Goal: Find contact information: Find contact information

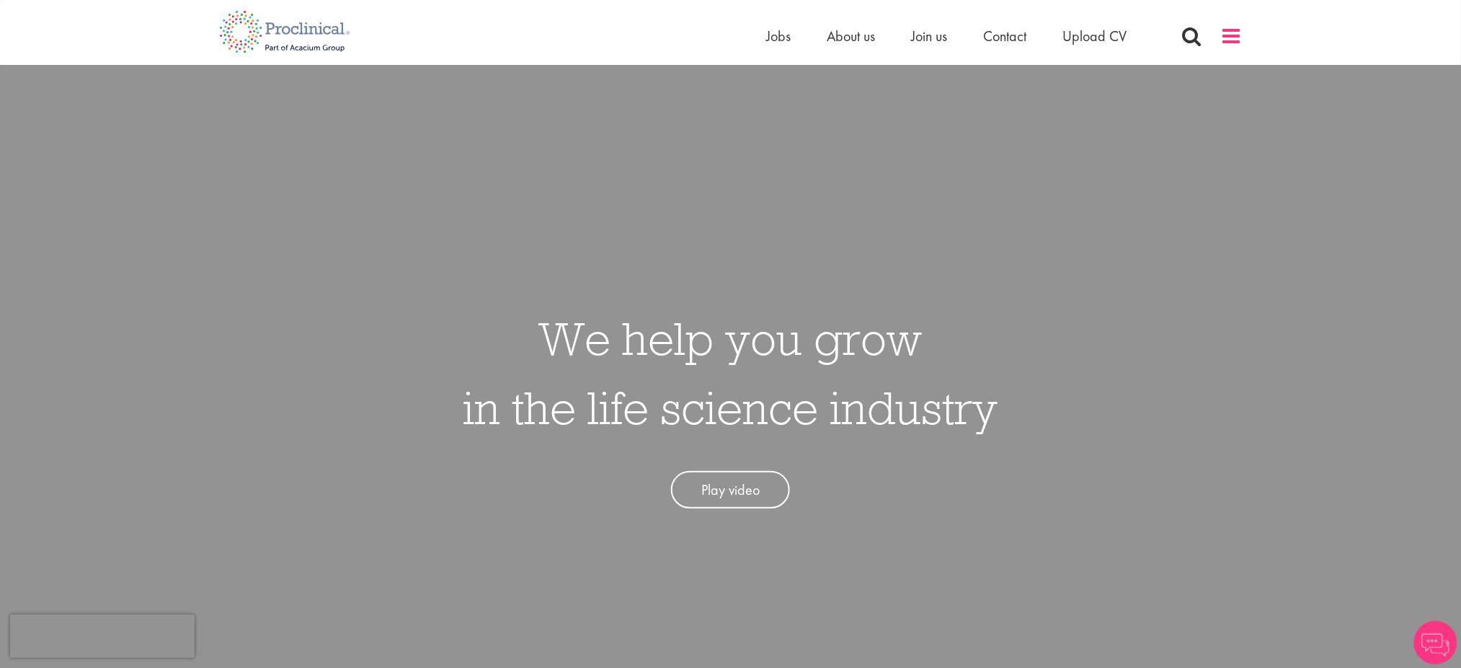
click at [1231, 35] on span at bounding box center [1232, 36] width 22 height 22
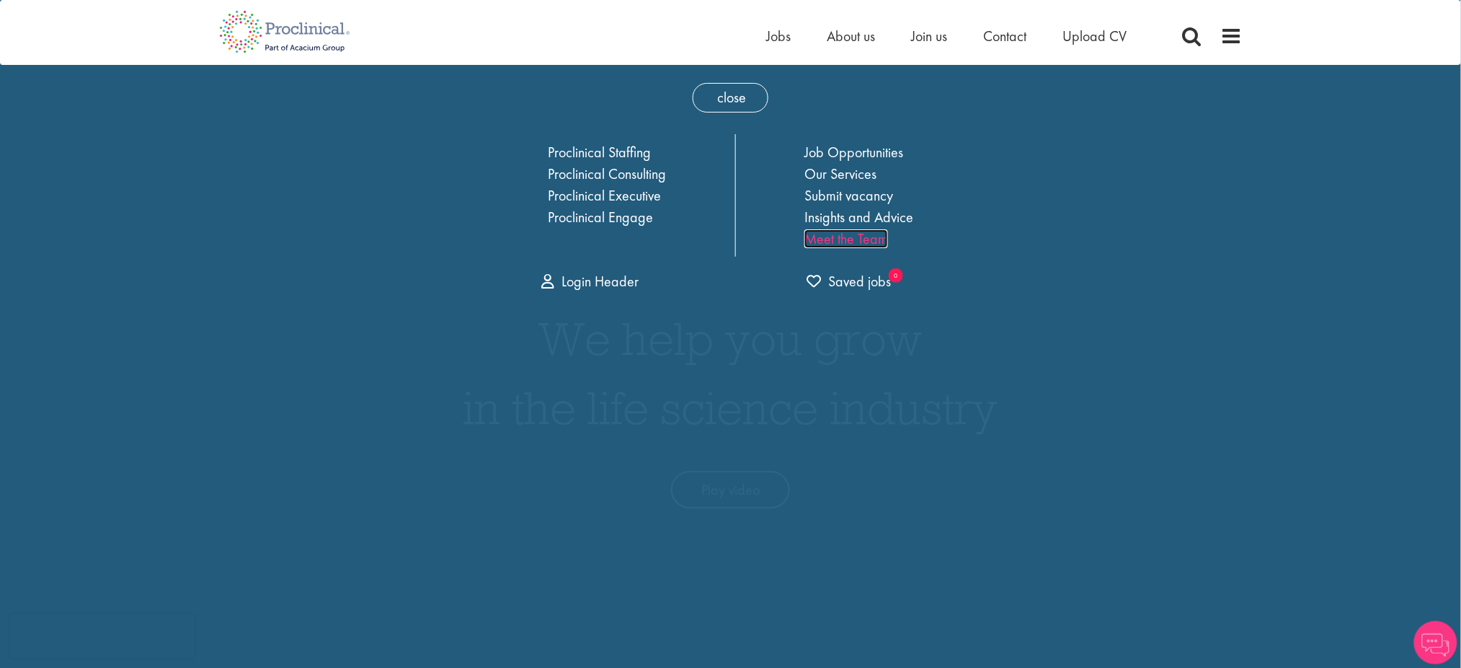
click at [851, 236] on link "Meet the Team" at bounding box center [846, 238] width 84 height 19
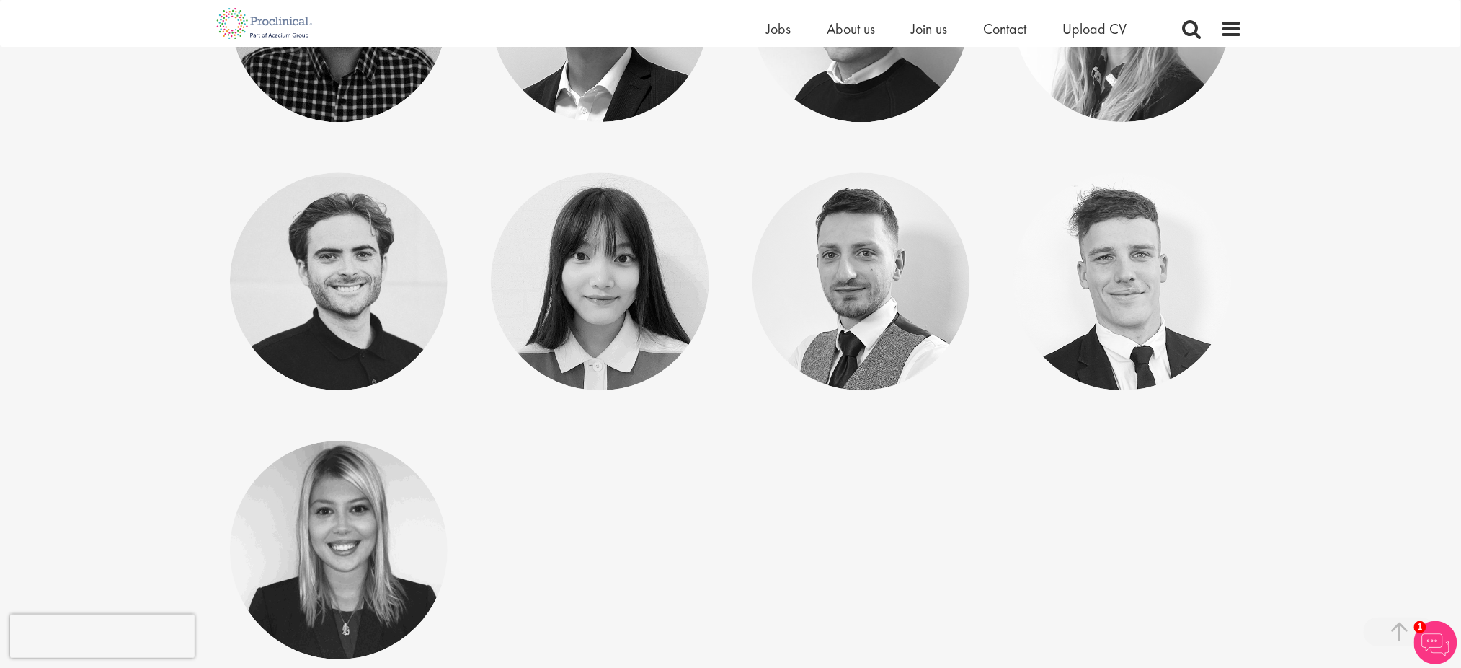
scroll to position [7305, 0]
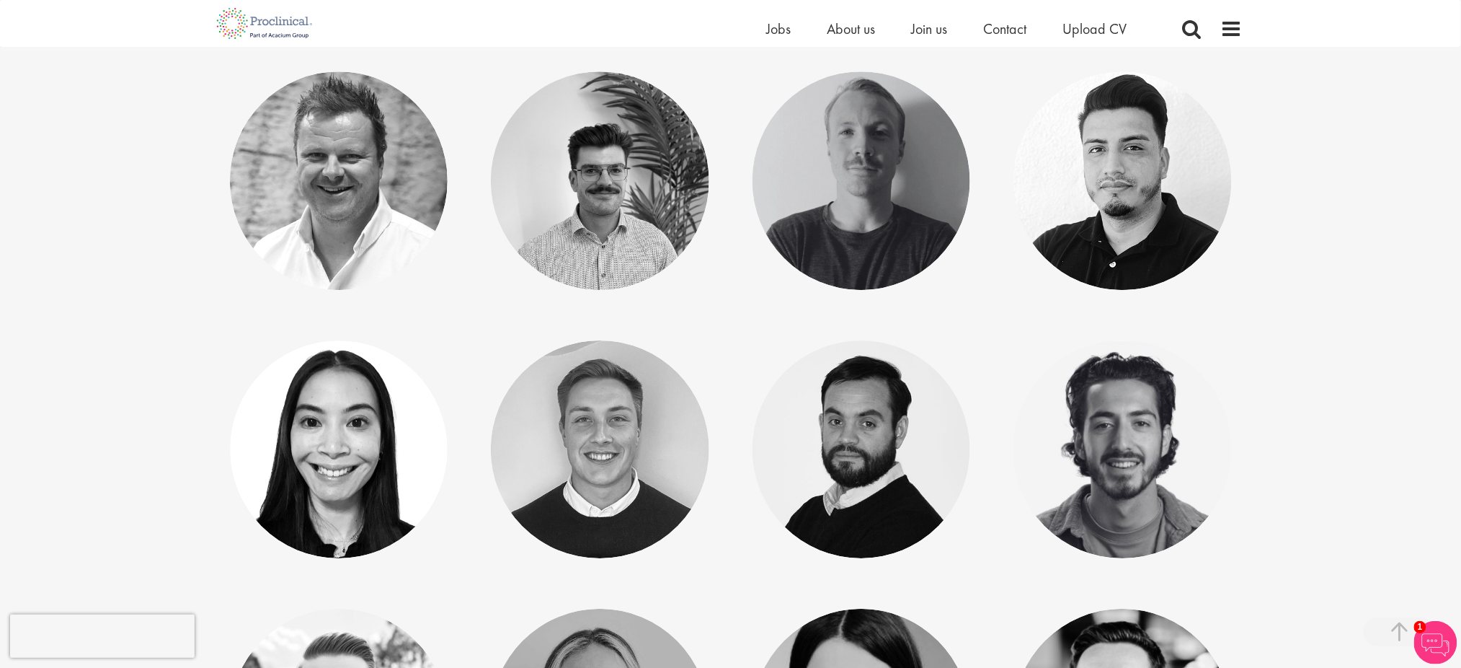
scroll to position [1517, 0]
